Goal: Task Accomplishment & Management: Manage account settings

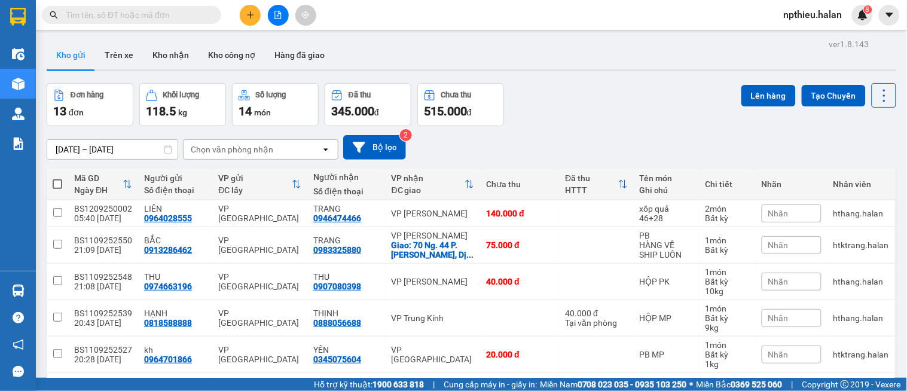
scroll to position [218, 0]
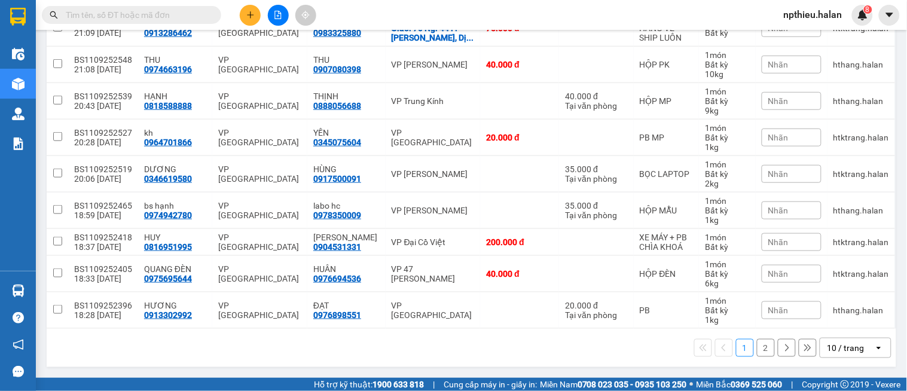
click at [843, 343] on div "10 / trang" at bounding box center [845, 348] width 37 height 12
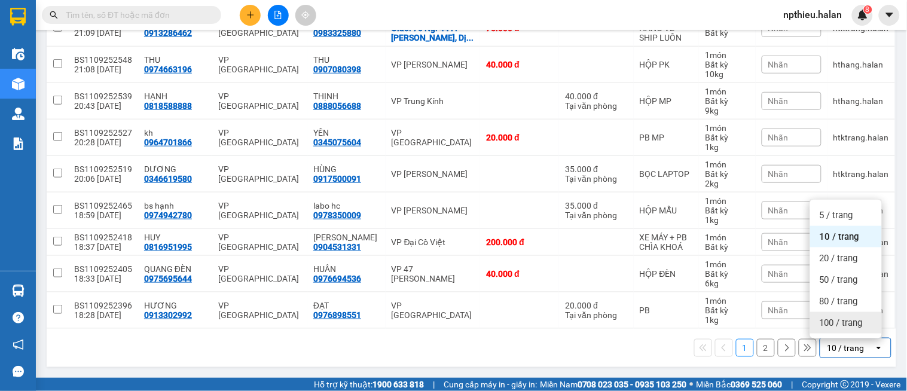
click at [831, 317] on span "100 / trang" at bounding box center [841, 323] width 43 height 12
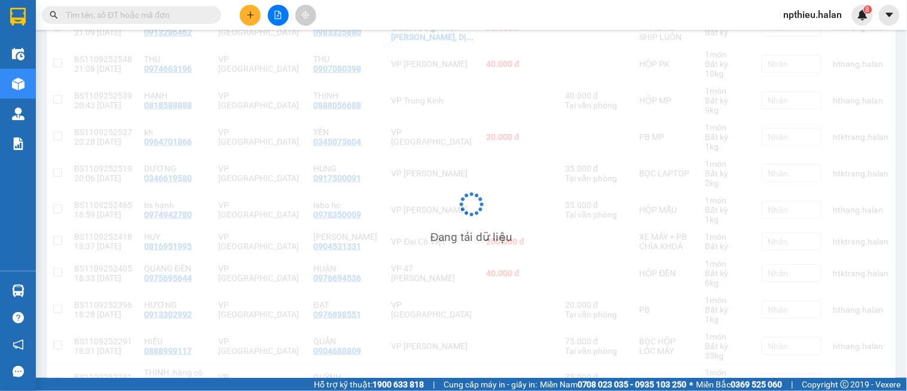
scroll to position [0, 0]
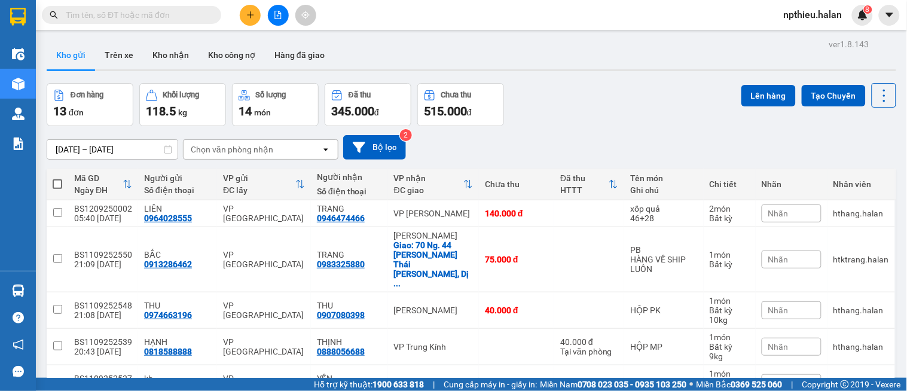
scroll to position [218, 0]
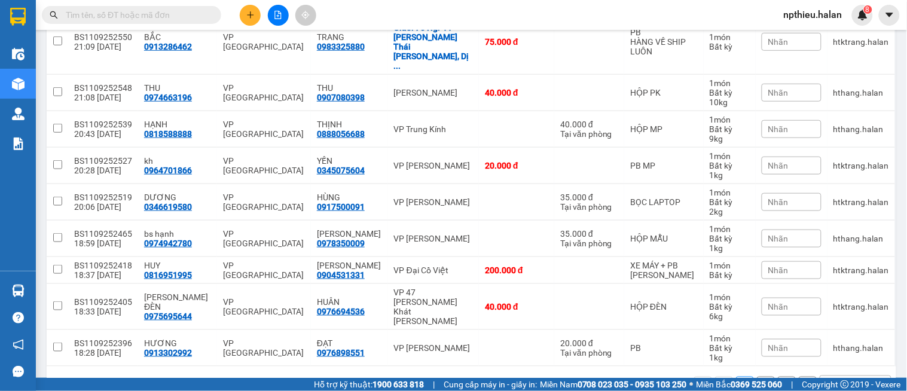
click at [837, 368] on div "10 / trang" at bounding box center [845, 386] width 37 height 12
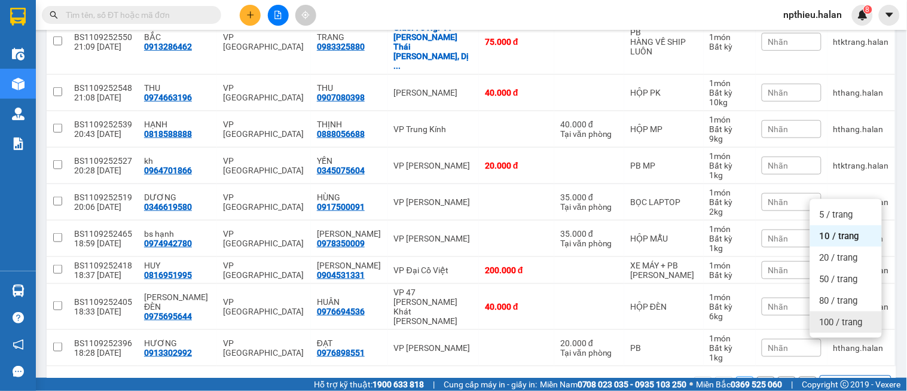
click at [833, 319] on span "100 / trang" at bounding box center [841, 322] width 43 height 12
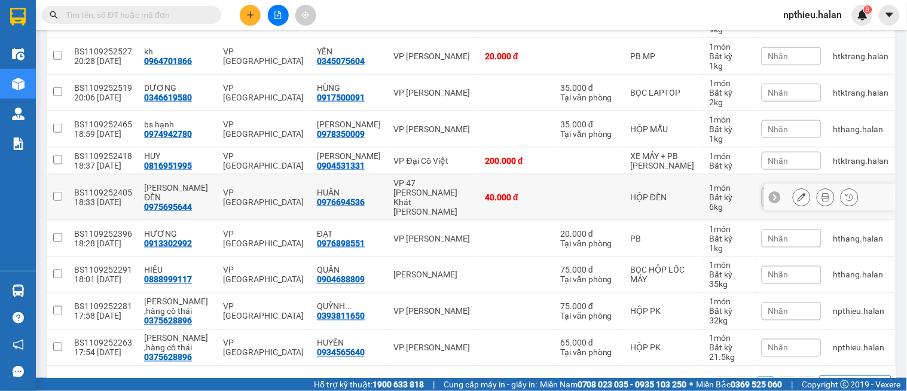
scroll to position [0, 0]
